Goal: Transaction & Acquisition: Purchase product/service

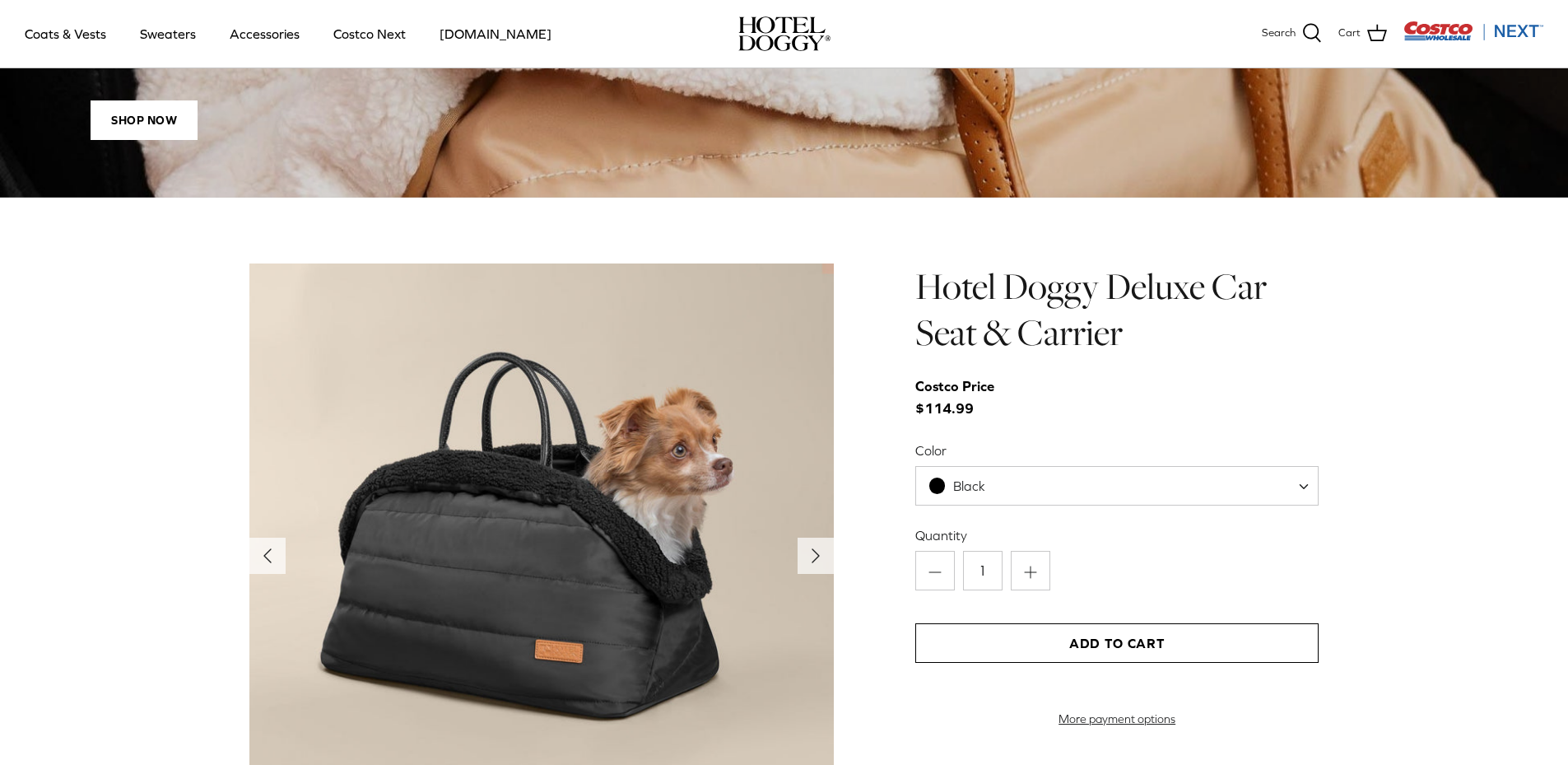
scroll to position [1591, 0]
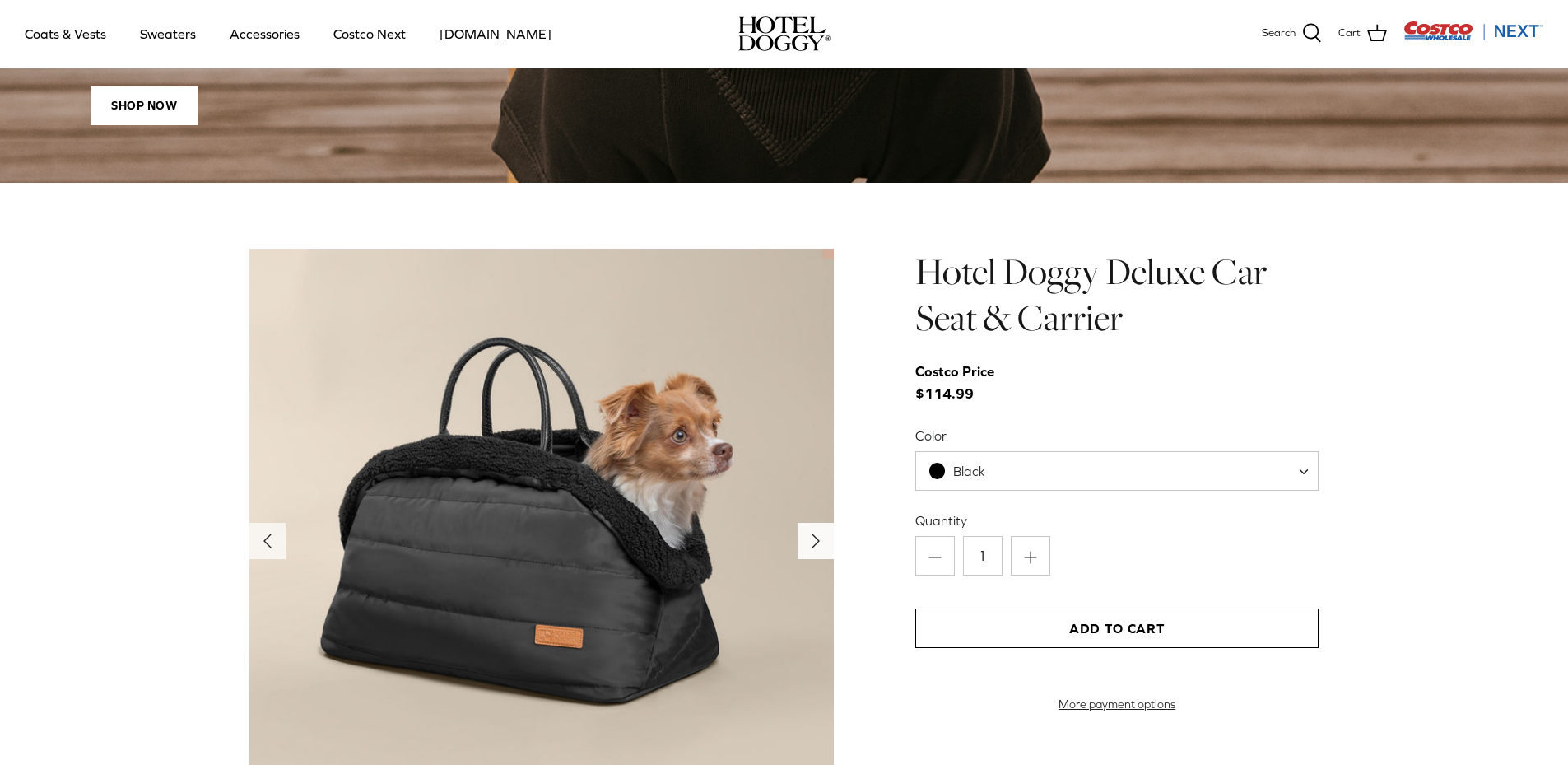
click at [809, 543] on icon "Right" at bounding box center [815, 540] width 26 height 26
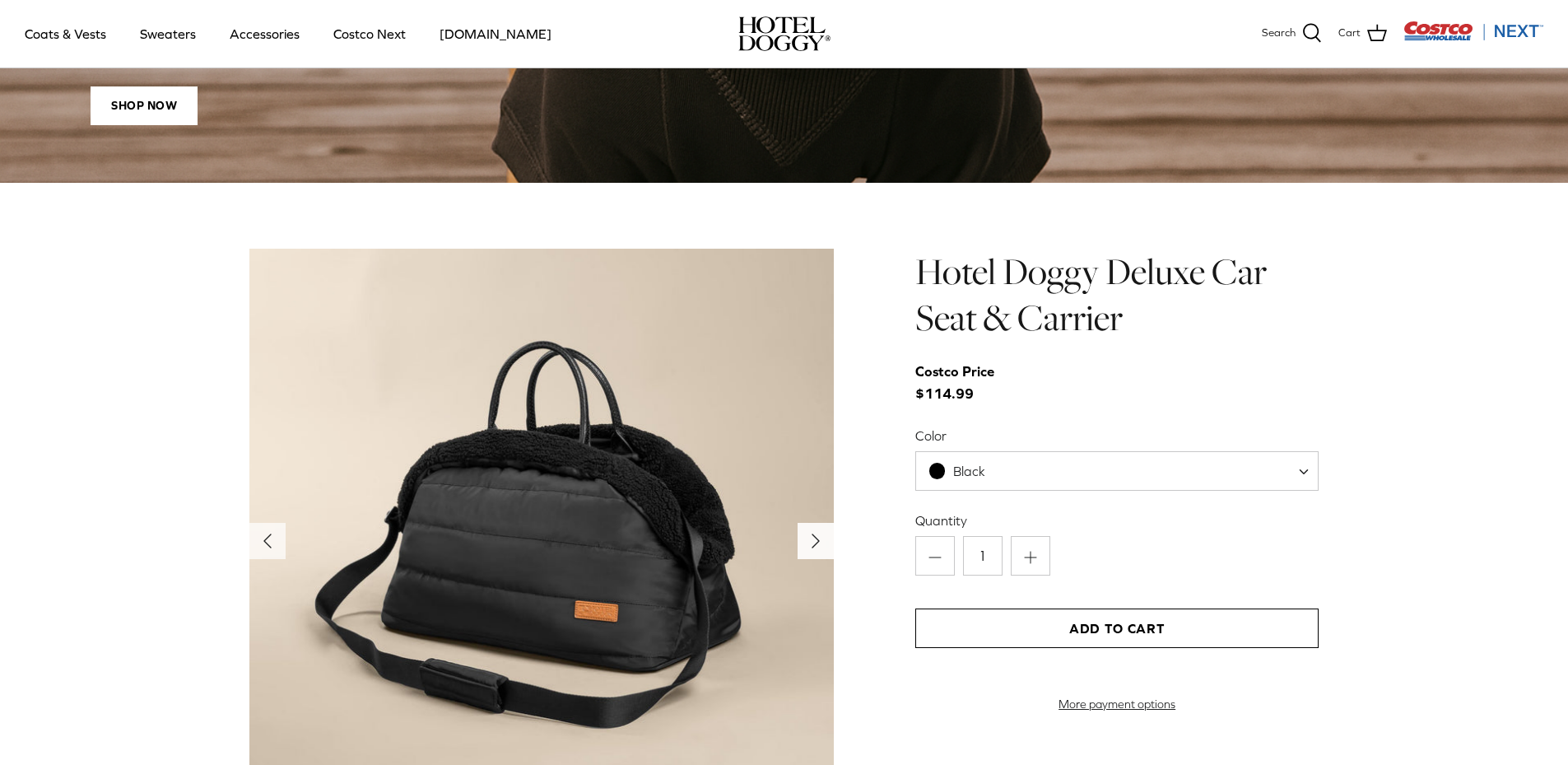
click at [809, 543] on icon "Right" at bounding box center [815, 540] width 26 height 26
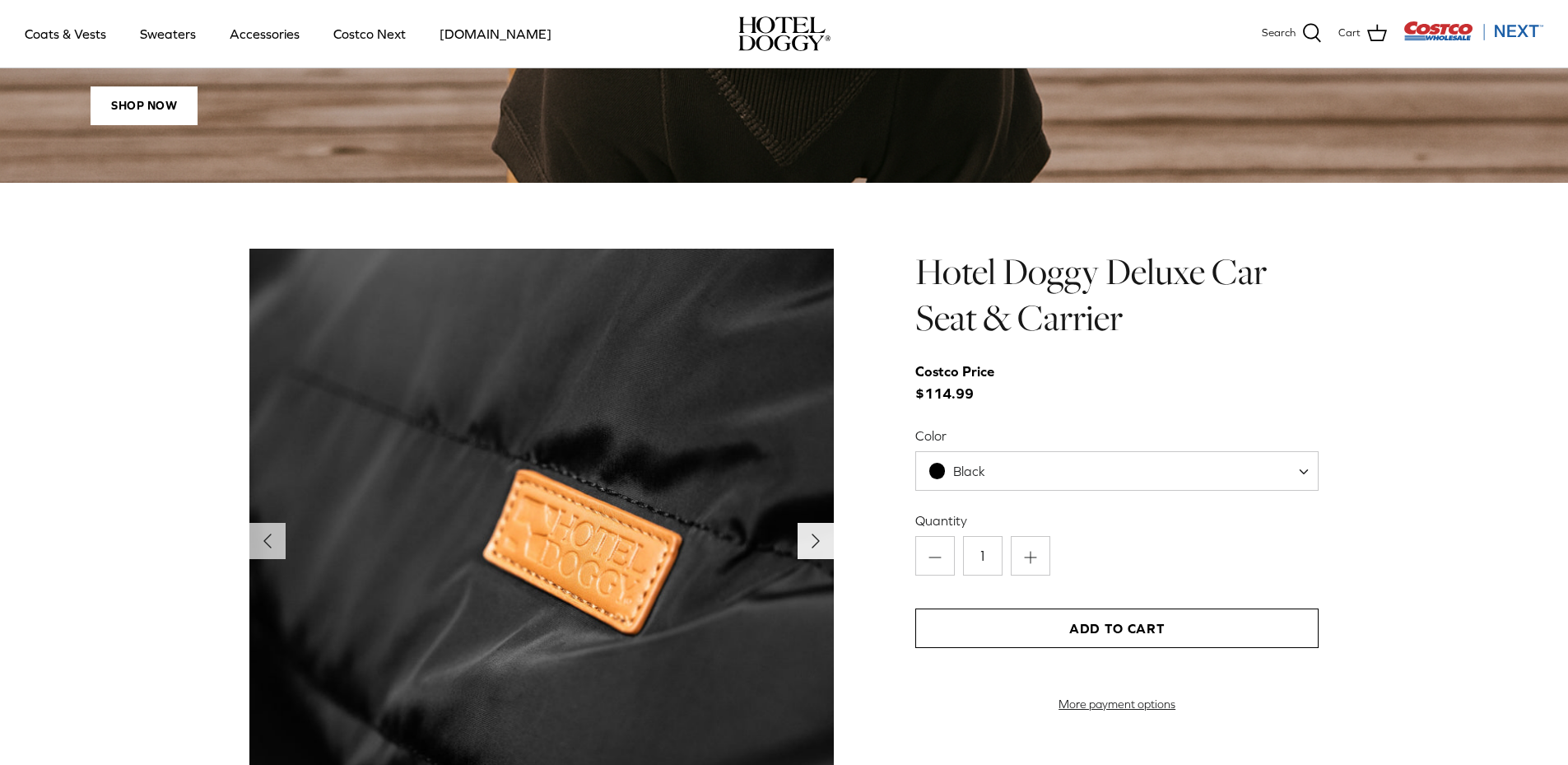
click at [809, 543] on icon "Right" at bounding box center [815, 540] width 26 height 26
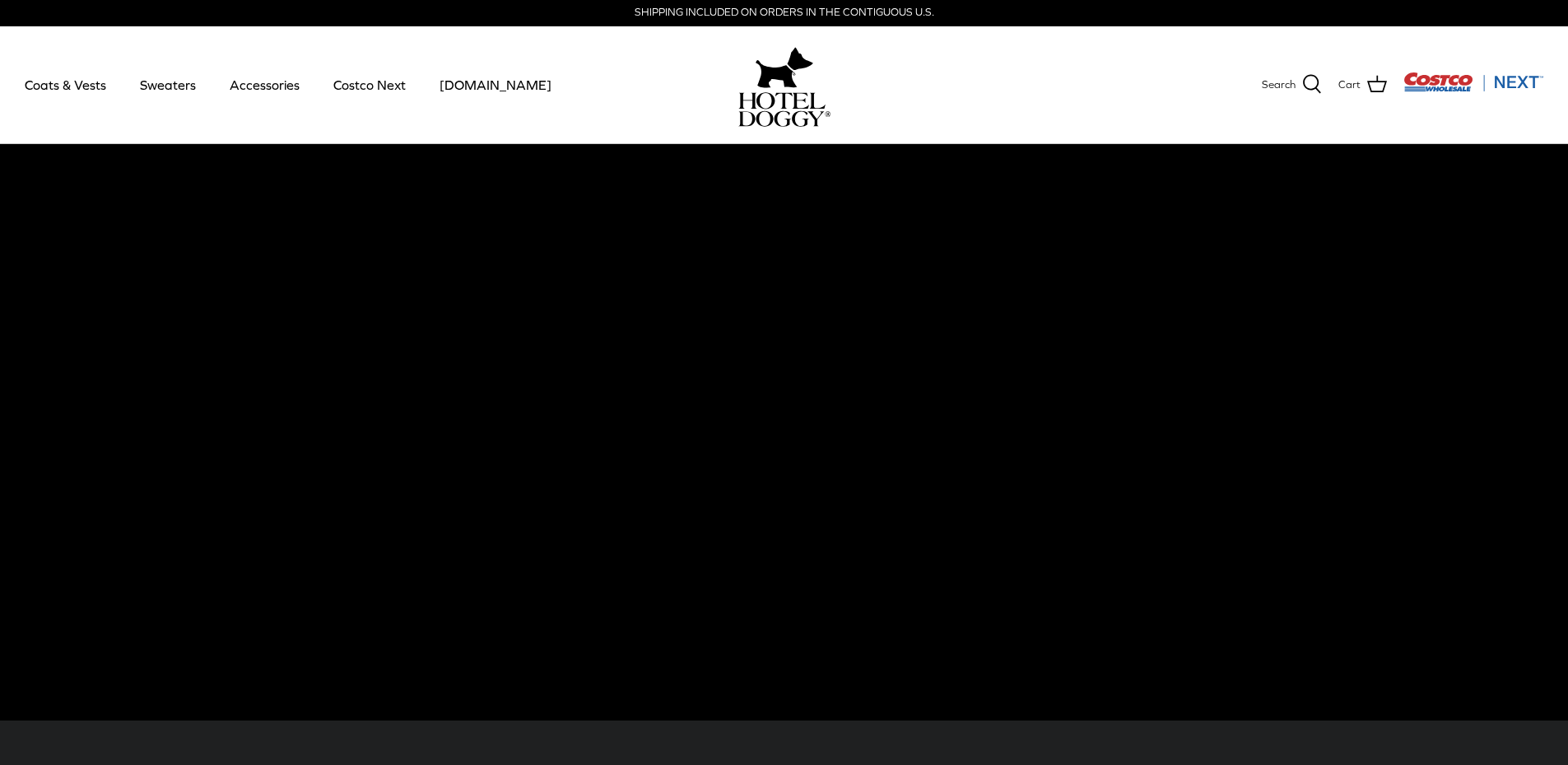
scroll to position [0, 0]
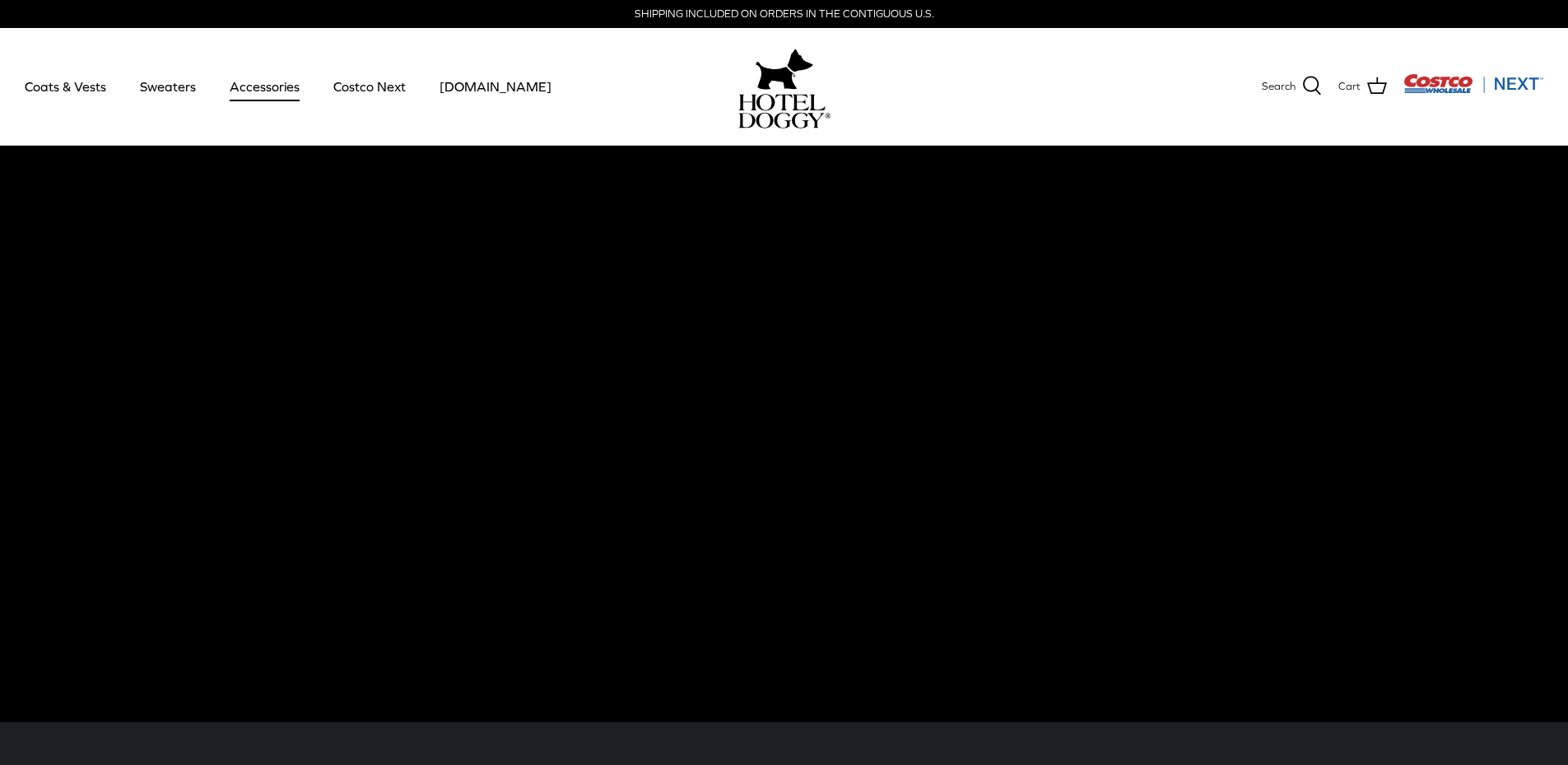
click at [262, 93] on link "Accessories" at bounding box center [264, 86] width 100 height 56
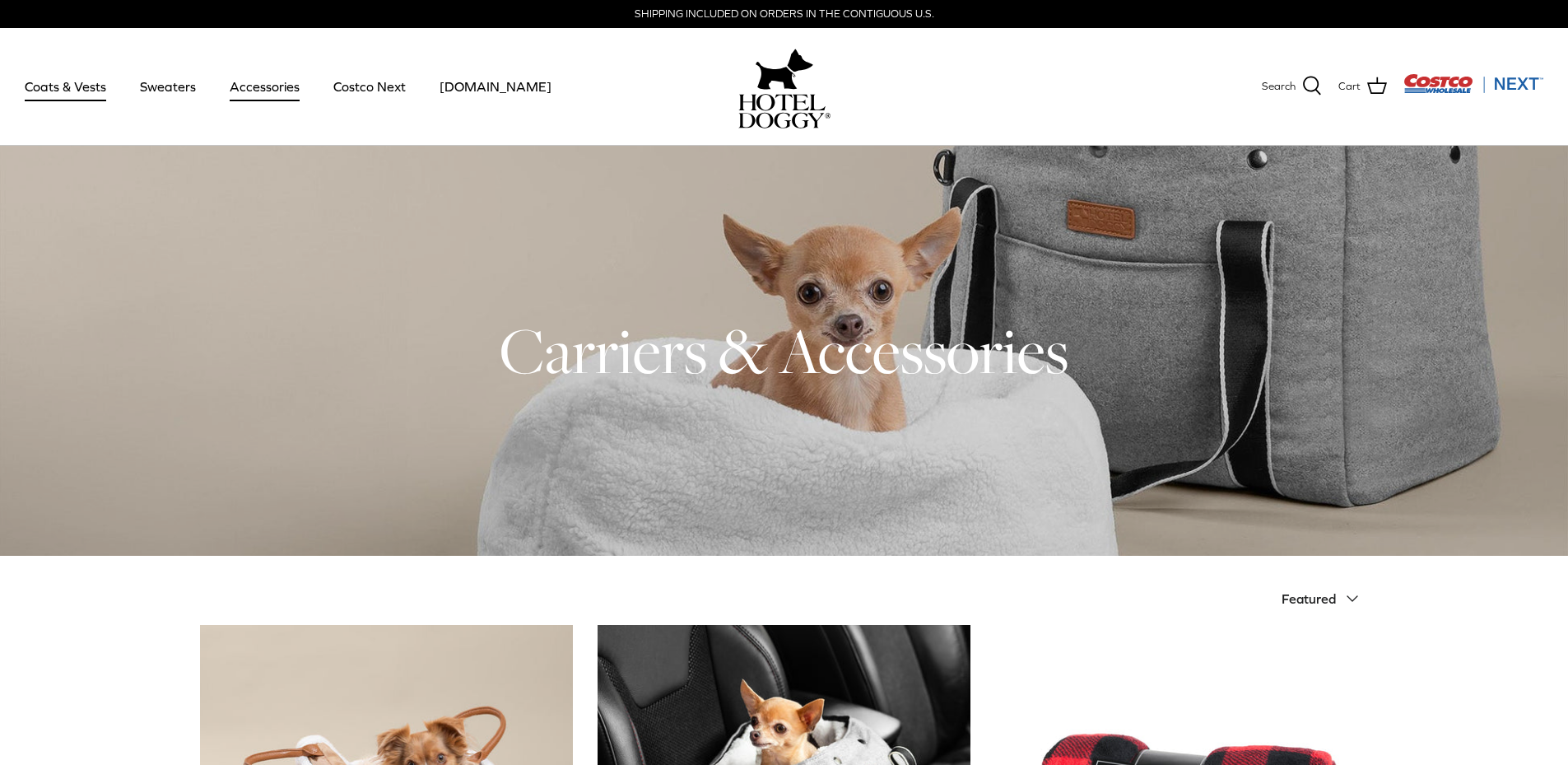
click at [76, 88] on link "Coats & Vests" at bounding box center [65, 86] width 111 height 56
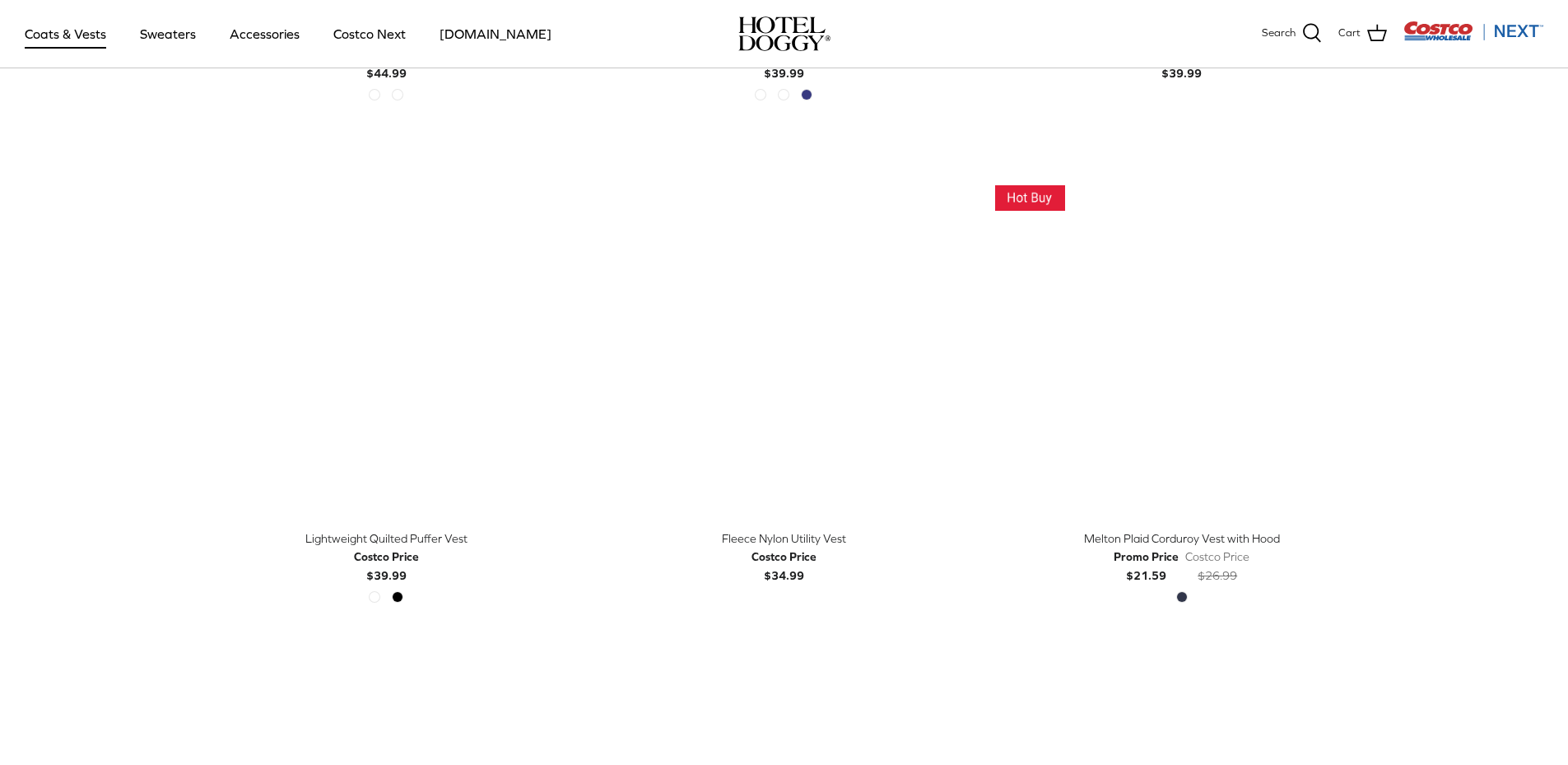
scroll to position [1866, 0]
